Goal: Use online tool/utility: Utilize a website feature to perform a specific function

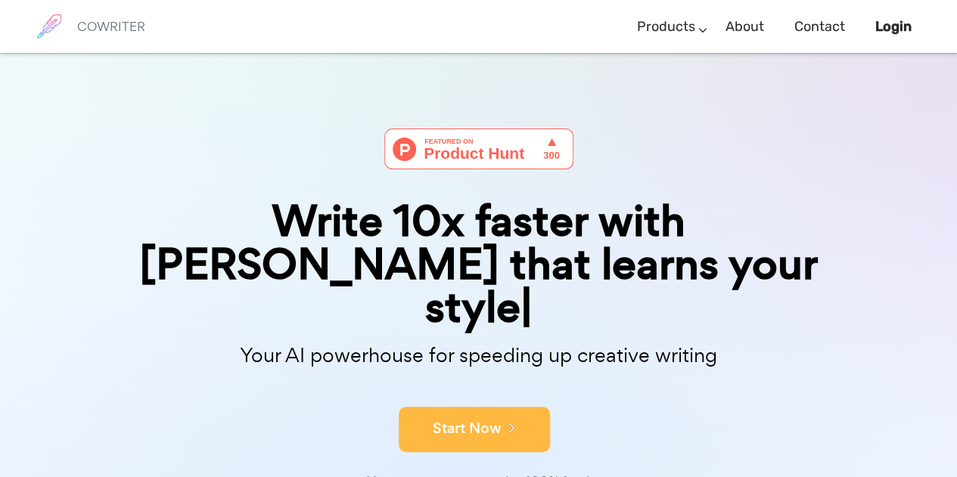
click at [475, 407] on button "Start Now" at bounding box center [474, 429] width 151 height 45
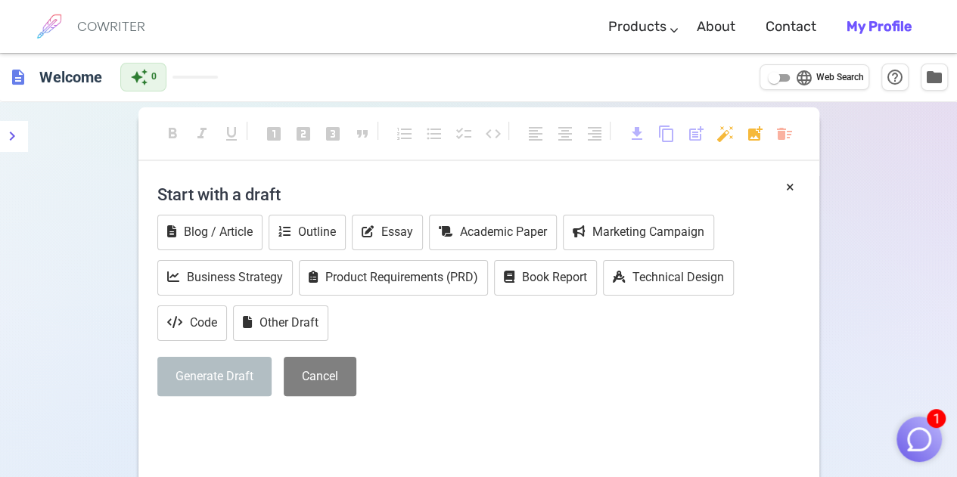
click at [357, 199] on h4 "Start with a draft" at bounding box center [478, 194] width 643 height 36
click at [228, 196] on h4 "Start with a draft" at bounding box center [478, 194] width 643 height 36
click at [256, 183] on h4 "Start with a draft" at bounding box center [478, 194] width 643 height 36
click at [256, 195] on h4 "Start with a draft" at bounding box center [478, 194] width 643 height 36
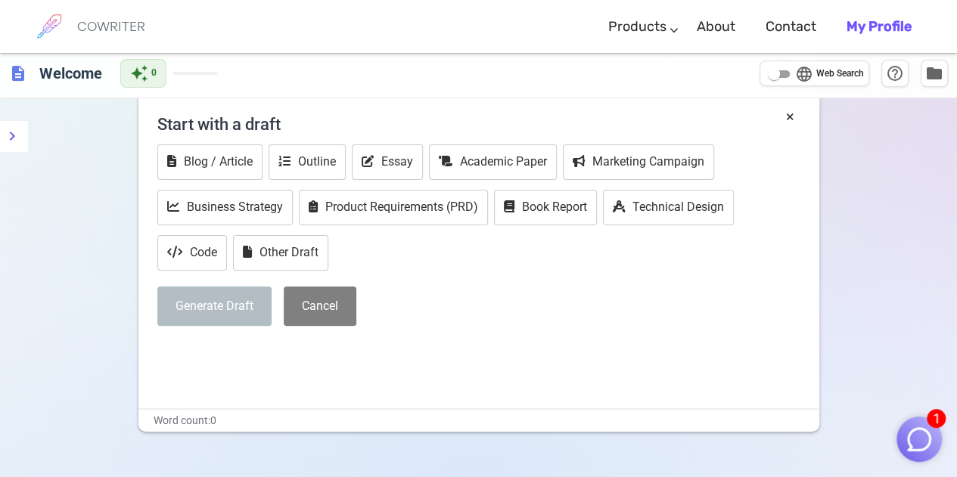
scroll to position [71, 0]
click at [278, 391] on div "× Start with a draft Blog / Article Outline Essay Academic Paper Marketing Camp…" at bounding box center [478, 256] width 681 height 303
click at [233, 117] on h4 "Start with a draft" at bounding box center [478, 123] width 643 height 36
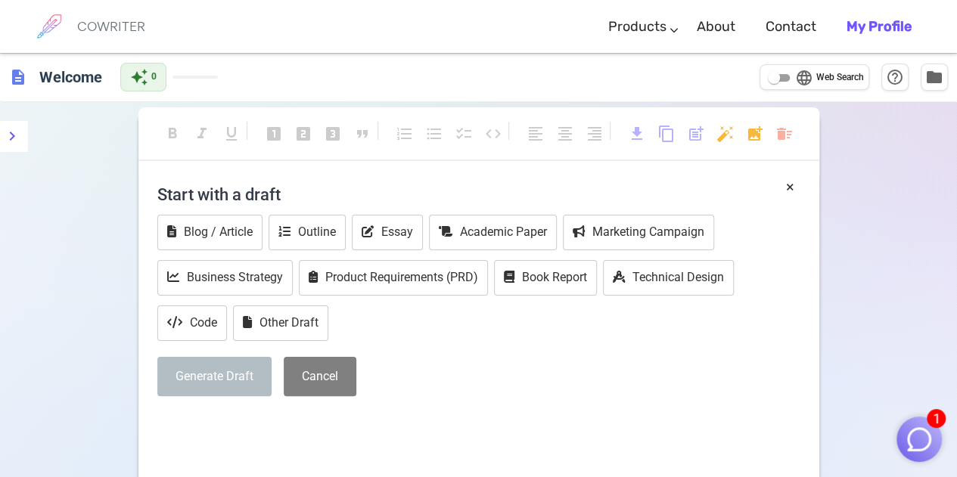
click at [228, 187] on h4 "Start with a draft" at bounding box center [478, 194] width 643 height 36
click at [417, 229] on button "Essay" at bounding box center [387, 233] width 71 height 36
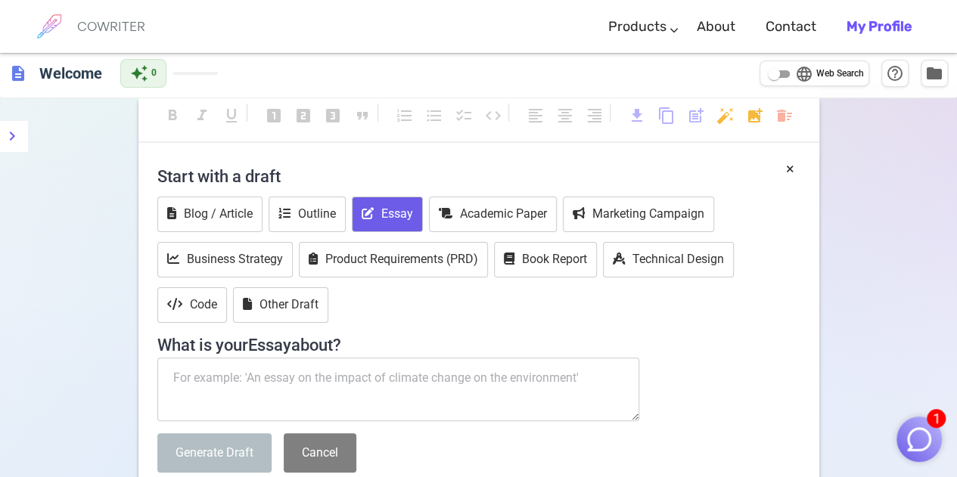
scroll to position [123, 0]
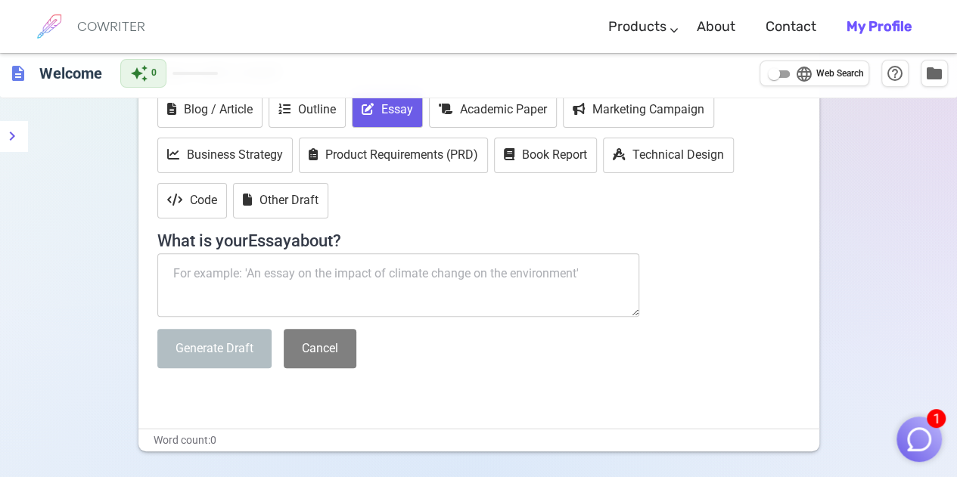
click at [356, 286] on textarea at bounding box center [398, 285] width 483 height 64
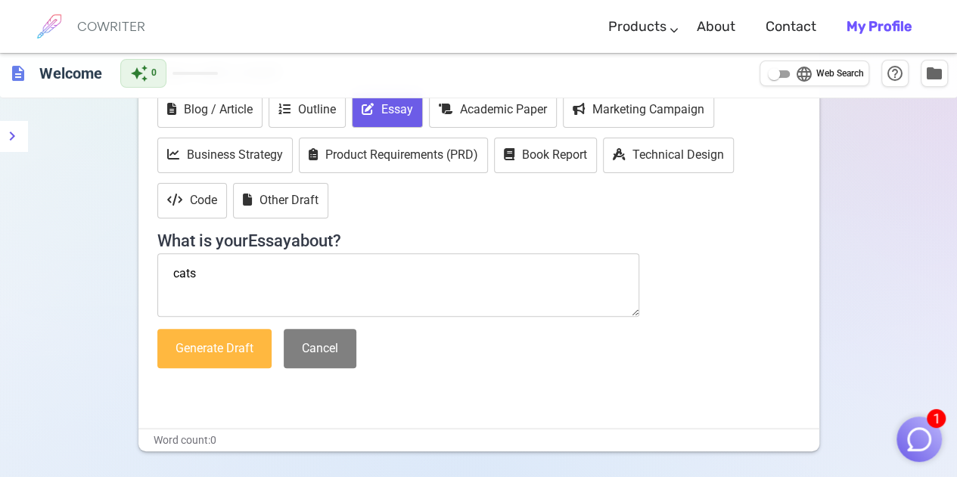
type textarea "cats"
click at [227, 343] on button "Generate Draft" at bounding box center [214, 349] width 114 height 40
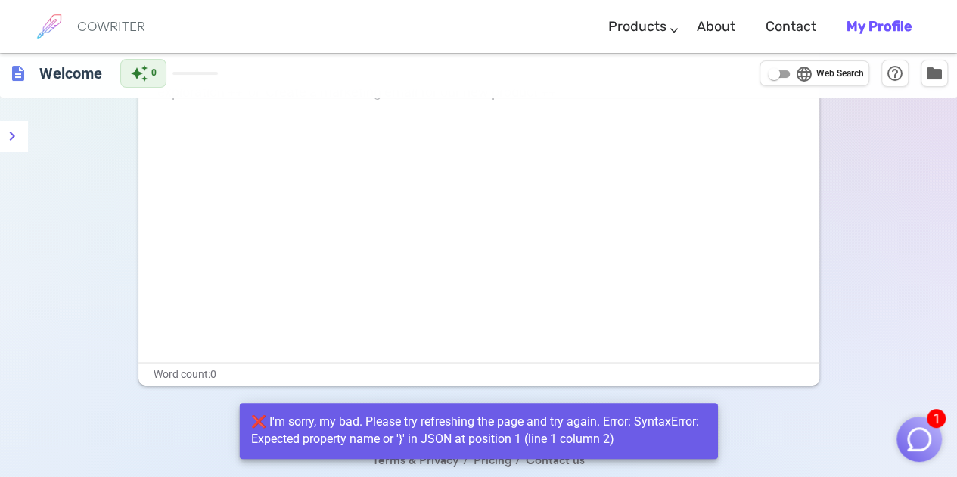
scroll to position [0, 0]
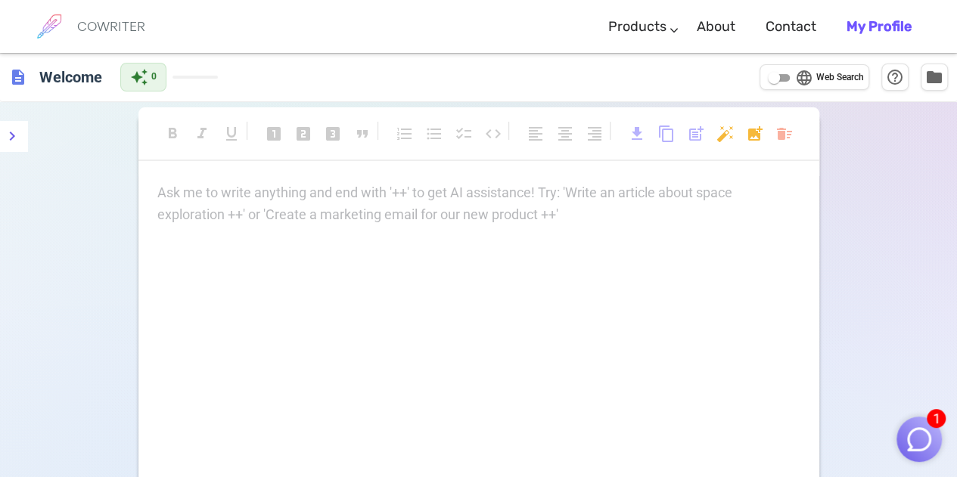
click at [491, 196] on p "Ask me to write anything and end with '++' to get AI assistance! Try: 'Write an…" at bounding box center [478, 193] width 643 height 22
click at [921, 446] on img "button" at bounding box center [919, 439] width 29 height 29
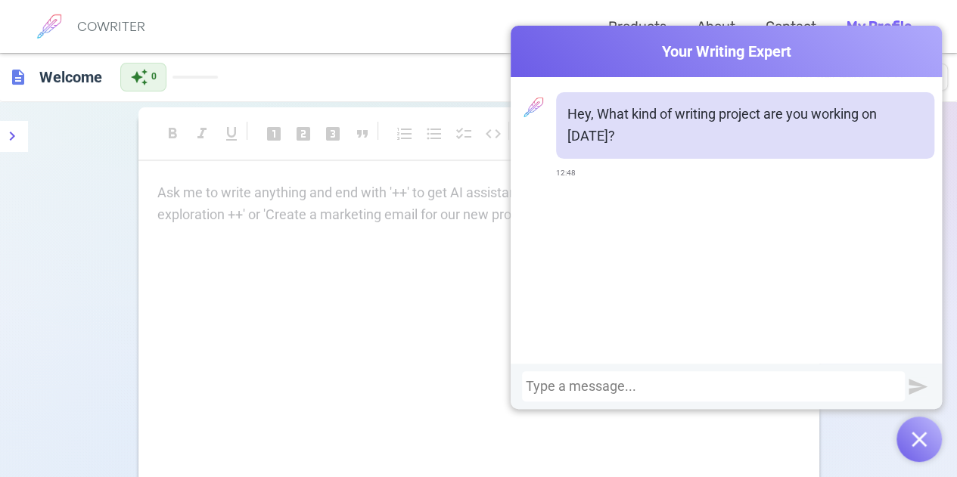
click at [921, 446] on img "button" at bounding box center [918, 439] width 15 height 15
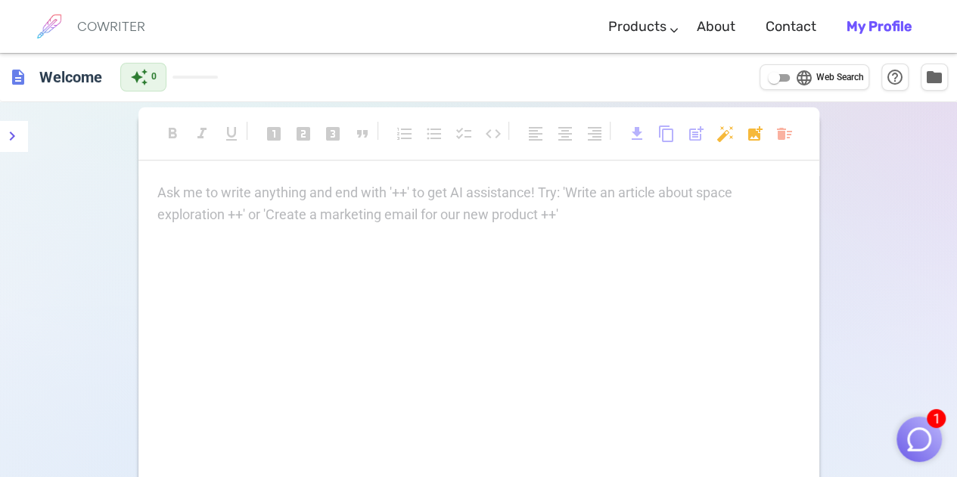
click at [318, 203] on div "Ask me to write anything and end with '++' to get AI assistance! Try: 'Write an…" at bounding box center [478, 204] width 643 height 44
